Goal: Information Seeking & Learning: Learn about a topic

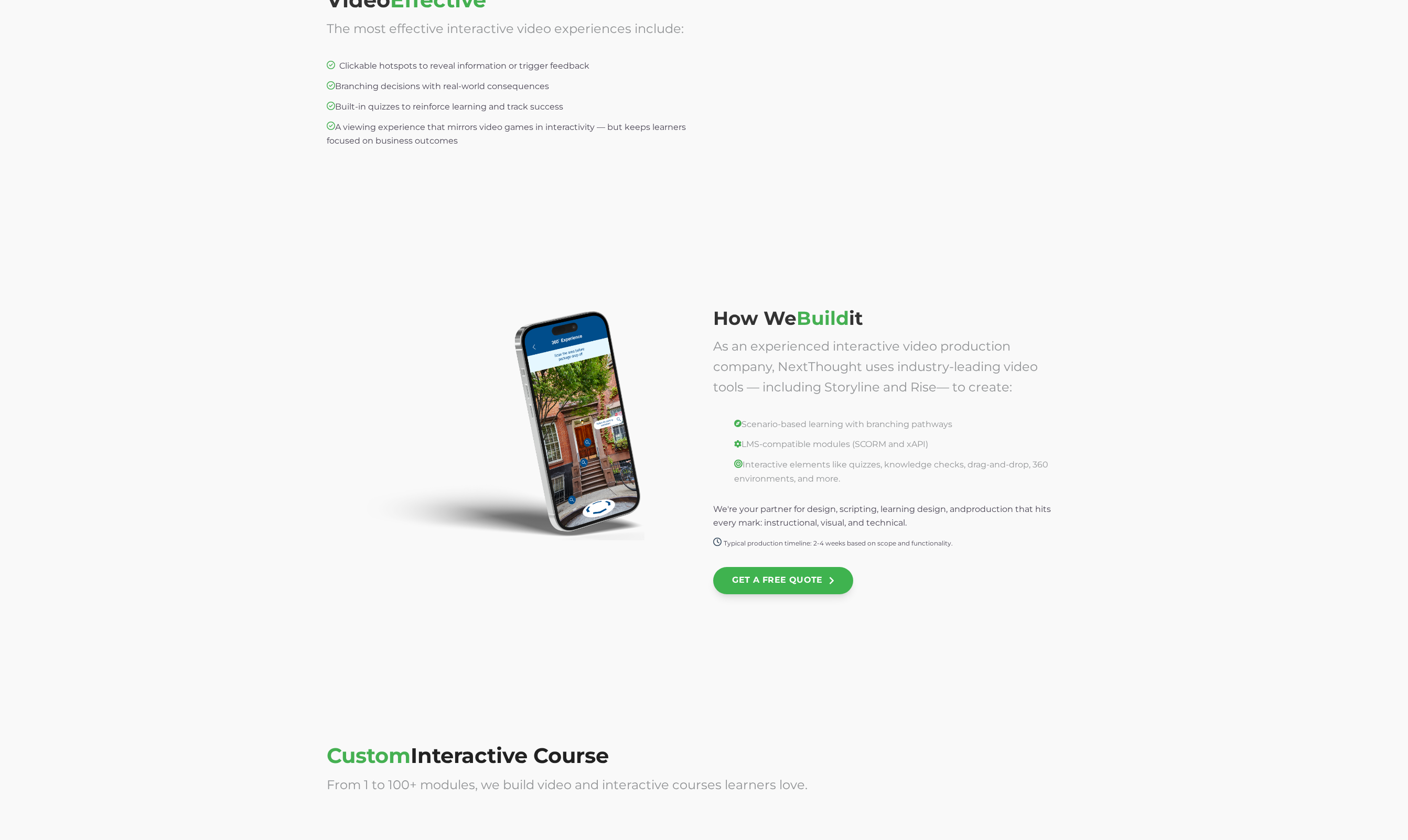
scroll to position [1900, 0]
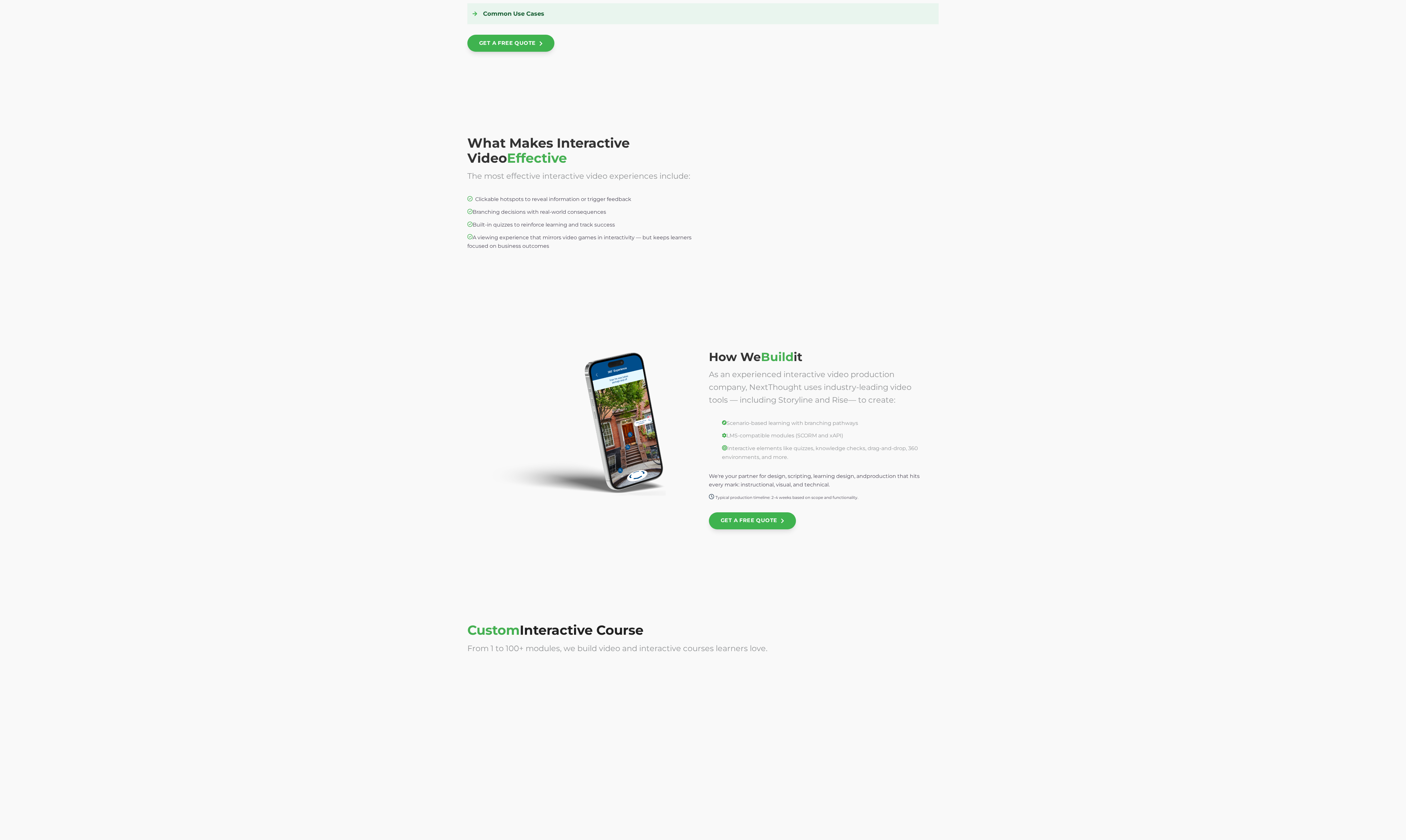
scroll to position [1238, 0]
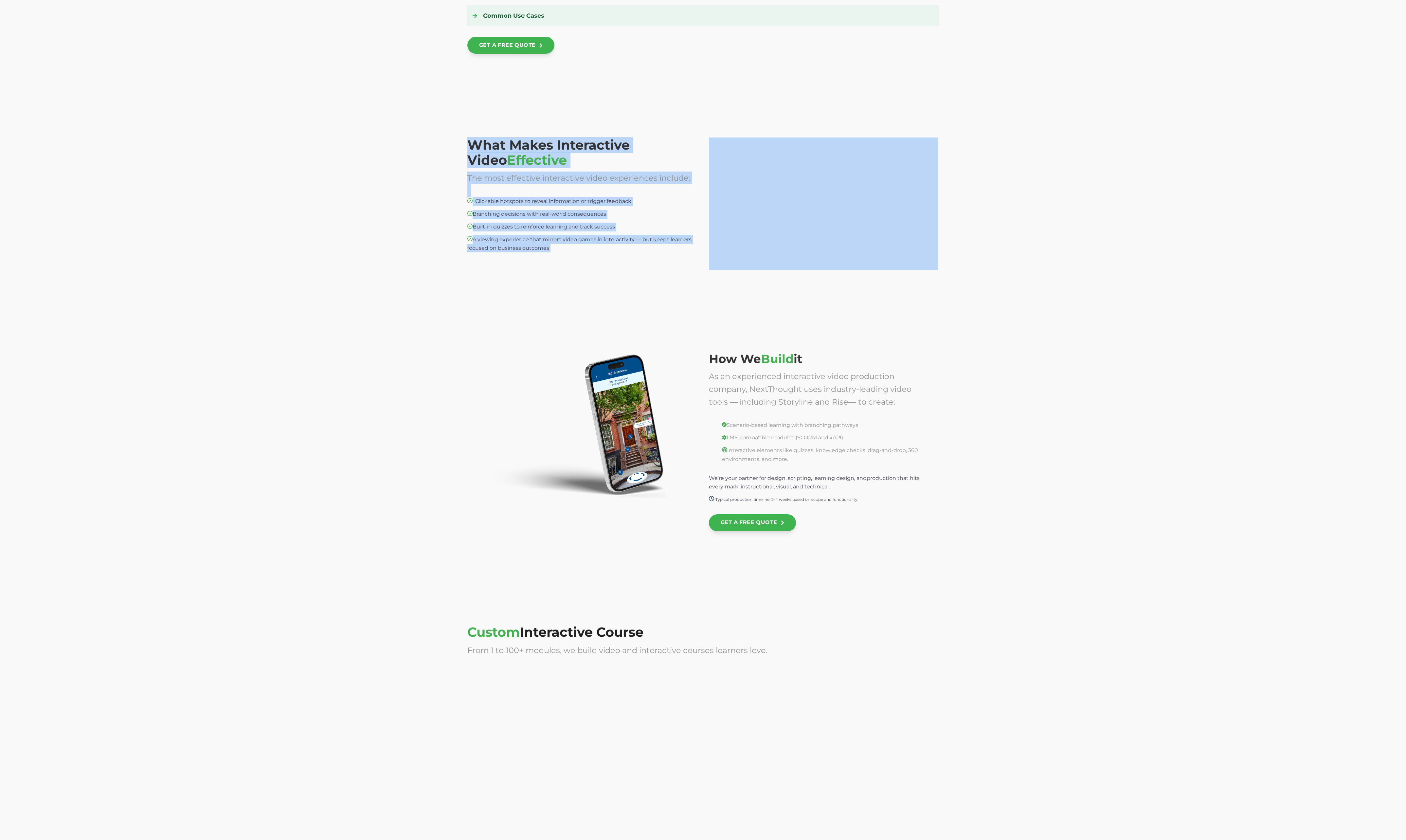
drag, startPoint x: 444, startPoint y: 121, endPoint x: 961, endPoint y: 288, distance: 543.3
click at [878, 288] on div "What Makes Interactive Video Effective The most effective interactive video exp…" at bounding box center [703, 209] width 1406 height 216
click at [585, 361] on img at bounding box center [569, 425] width 192 height 145
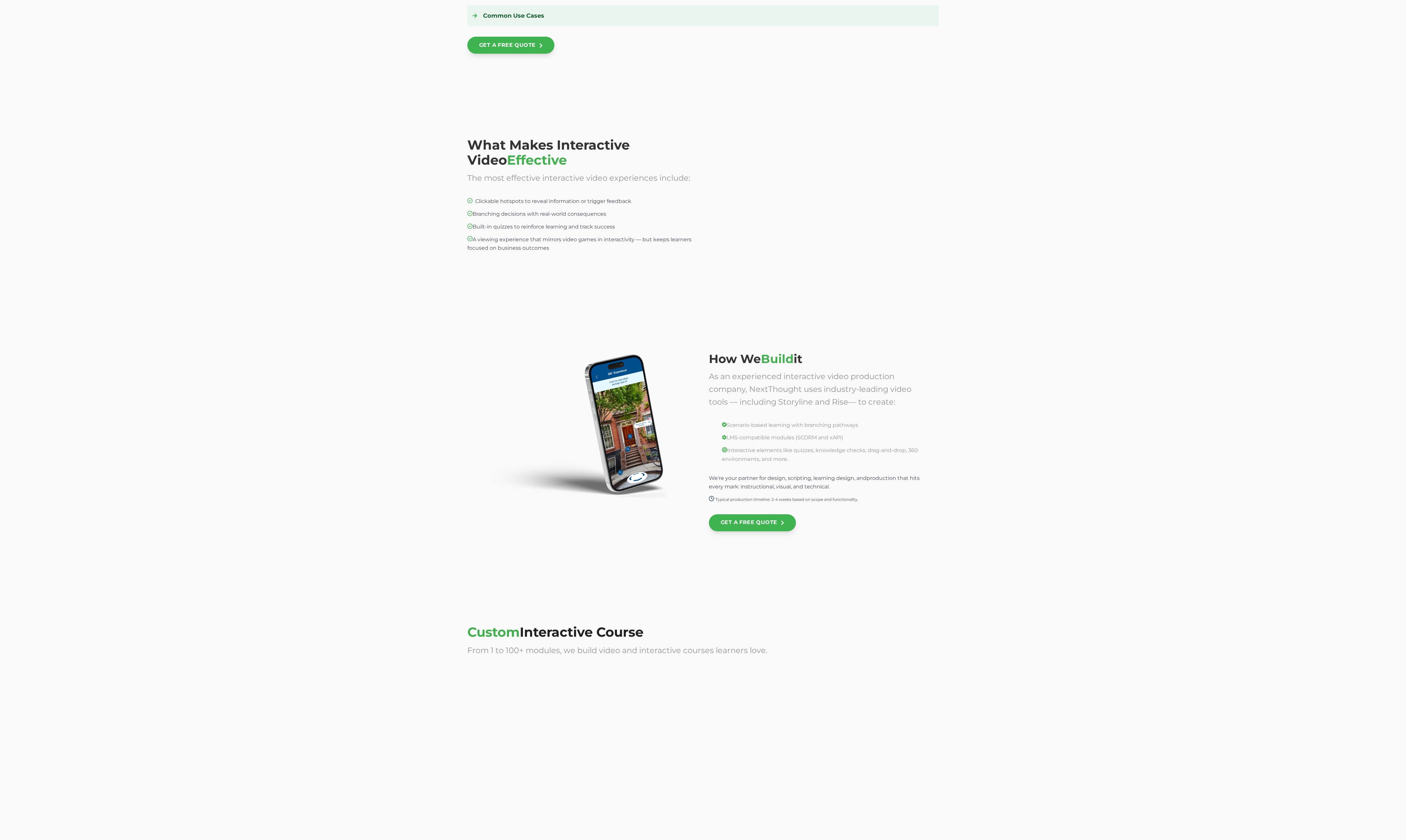
drag, startPoint x: 497, startPoint y: 339, endPoint x: 549, endPoint y: 323, distance: 54.4
click at [549, 323] on div "How We Build it As an experienced interactive video production company, NextTho…" at bounding box center [703, 446] width 1406 height 260
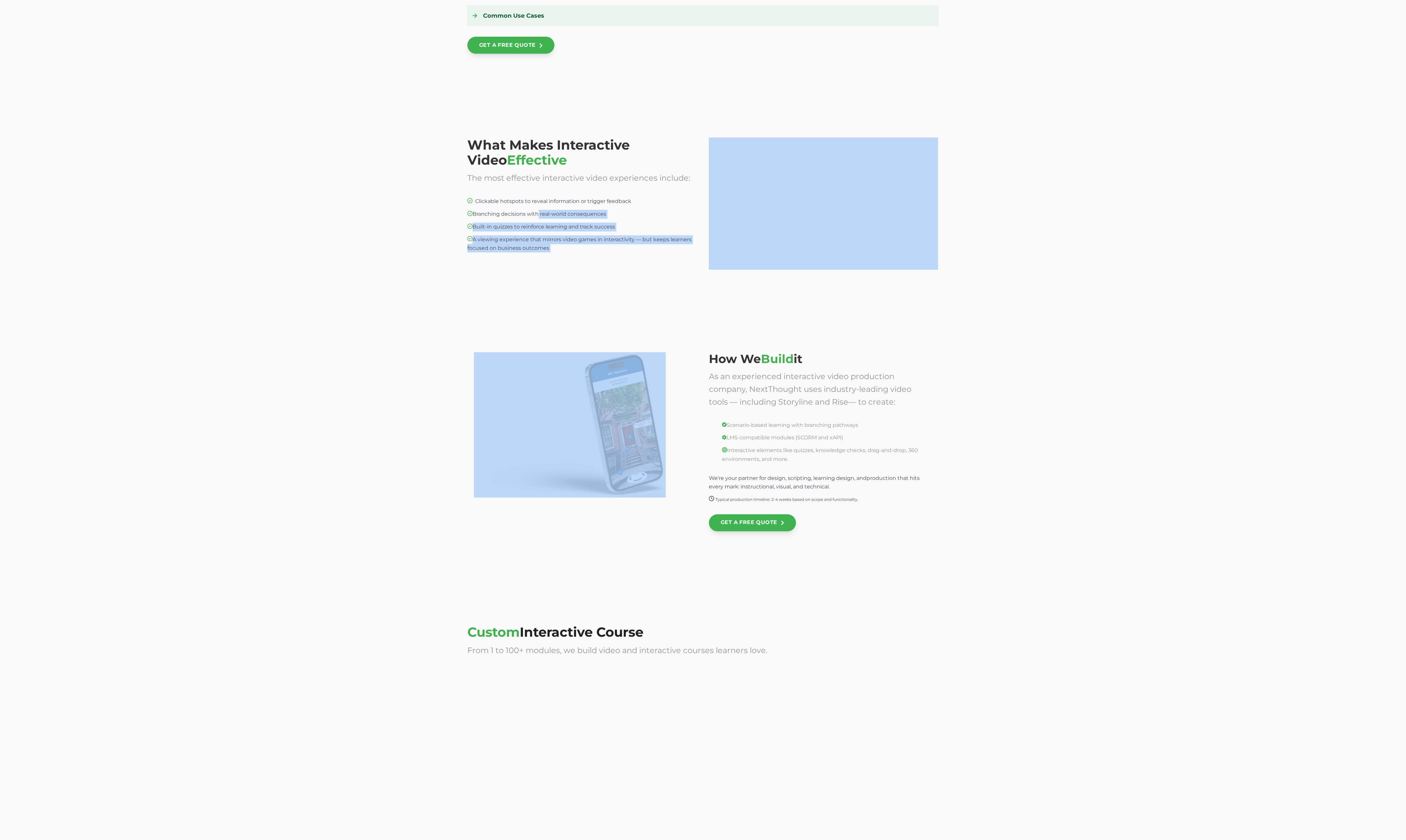
drag, startPoint x: 553, startPoint y: 266, endPoint x: 559, endPoint y: 142, distance: 124.1
click at [611, 454] on div "Interactive Training Video Skyrocket engagement and retention with interactive …" at bounding box center [703, 312] width 1406 height 3100
click at [572, 329] on div "How We Build it As an experienced interactive video production company, NextTho…" at bounding box center [703, 446] width 1406 height 260
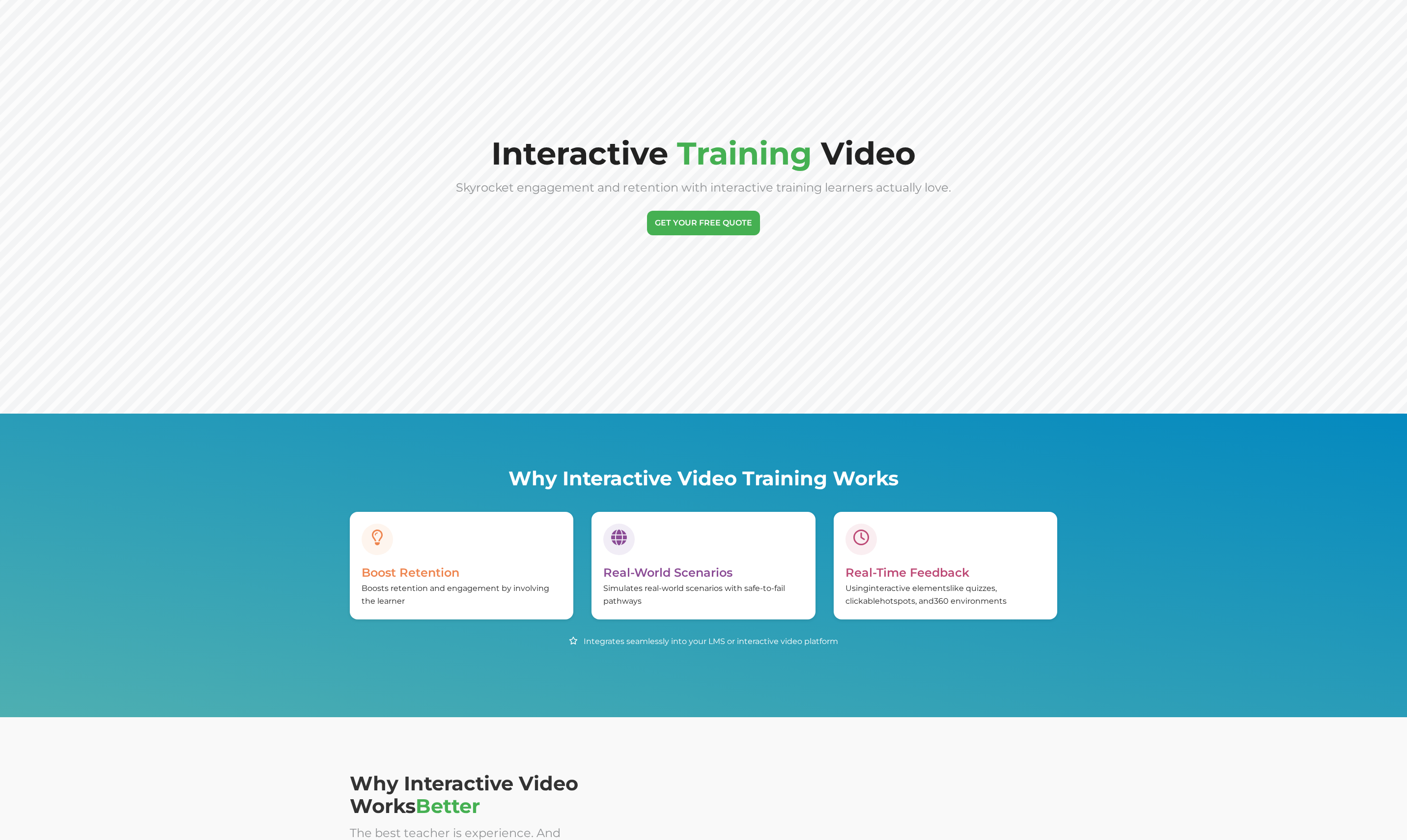
scroll to position [0, 0]
